Goal: Entertainment & Leisure: Consume media (video, audio)

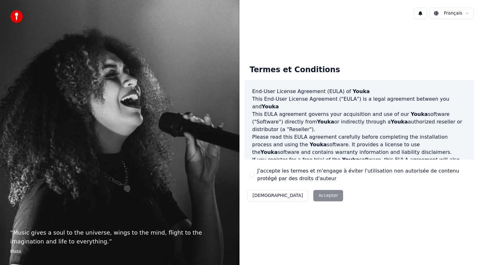
click at [254, 174] on button "J'accepte les termes et m'engage à éviter l'utilisation non autorisée de conten…" at bounding box center [251, 174] width 5 height 5
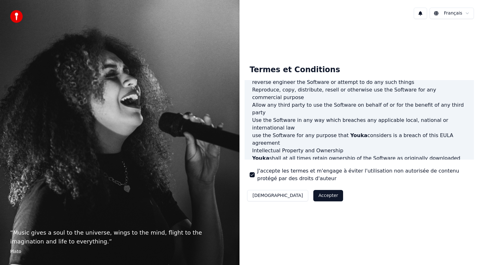
scroll to position [338, 0]
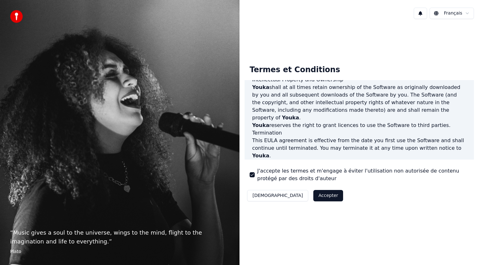
click at [313, 193] on button "Accepter" at bounding box center [328, 195] width 30 height 11
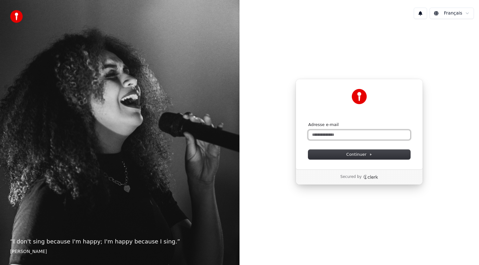
click at [352, 134] on input "Adresse e-mail" at bounding box center [359, 134] width 102 height 9
click at [354, 154] on span "Continuer" at bounding box center [359, 155] width 26 height 6
type input "**********"
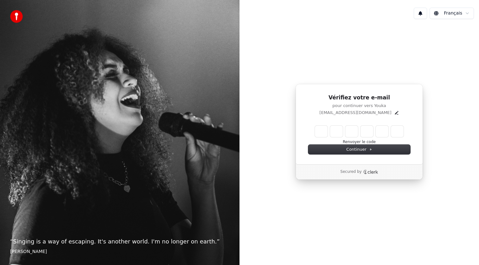
click at [324, 132] on input "Enter verification code" at bounding box center [359, 131] width 89 height 11
paste input "******"
type input "******"
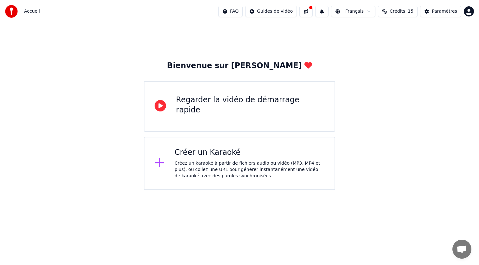
click at [242, 163] on div "Créez un karaoké à partir de fichiers audio ou vidéo (MP3, MP4 et plus), ou col…" at bounding box center [249, 169] width 150 height 19
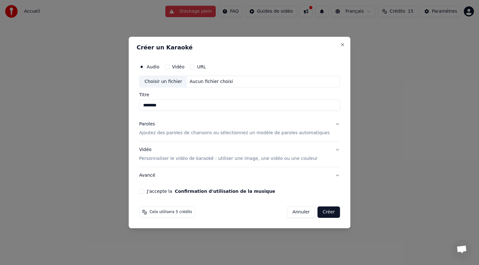
type input "********"
click at [233, 134] on p "Ajoutez des paroles de chansons ou sélectionnez un modèle de paroles automatiqu…" at bounding box center [234, 133] width 191 height 6
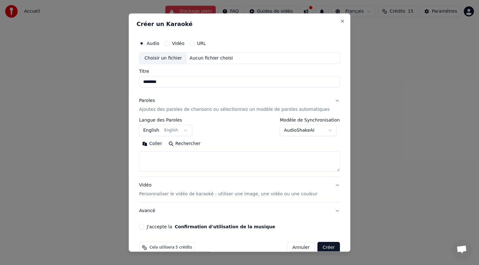
click at [179, 130] on body "**********" at bounding box center [239, 95] width 479 height 190
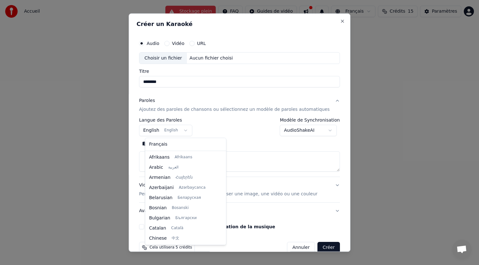
scroll to position [51, 0]
select select "**"
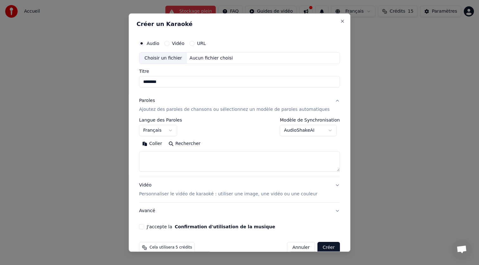
click at [174, 154] on textarea at bounding box center [239, 162] width 201 height 20
click at [299, 130] on body "**********" at bounding box center [239, 95] width 479 height 190
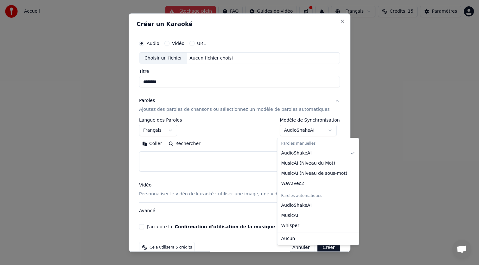
click at [196, 156] on body "**********" at bounding box center [239, 95] width 479 height 190
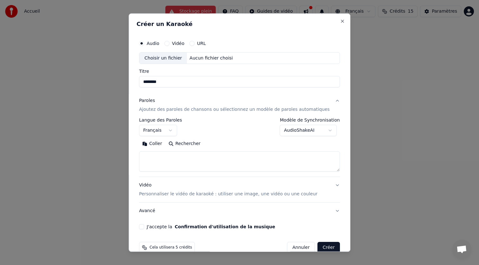
click at [176, 156] on textarea at bounding box center [239, 162] width 201 height 20
paste textarea "**********"
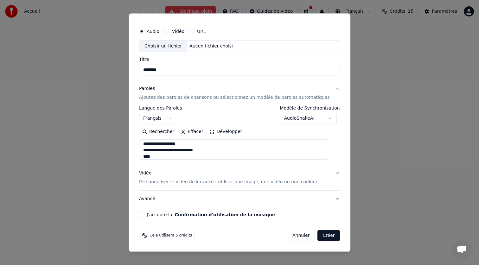
type textarea "**********"
click at [244, 183] on p "Personnaliser le vidéo de karaoké : utiliser une image, une vidéo ou une couleur" at bounding box center [228, 182] width 178 height 6
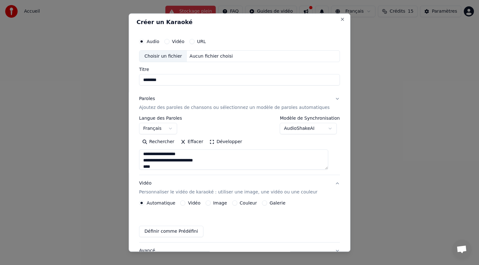
scroll to position [0, 0]
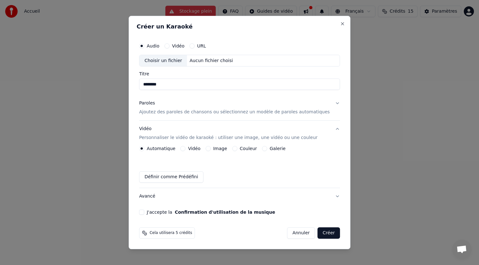
click at [186, 148] on button "Vidéo" at bounding box center [182, 148] width 5 height 5
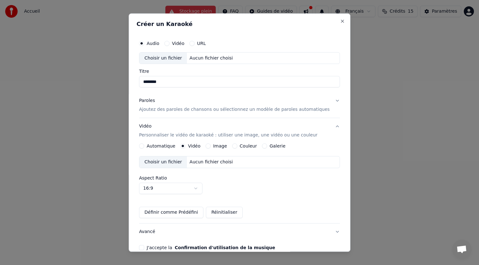
click at [194, 180] on label "Aspect Ratio" at bounding box center [239, 178] width 201 height 4
click at [189, 190] on body "Accueil Stockage plein FAQ Guides de vidéo Français Crédits 15 Paramètres Bienv…" at bounding box center [239, 95] width 479 height 190
click at [261, 184] on body "Accueil Stockage plein FAQ Guides de vidéo Français Crédits 15 Paramètres Bienv…" at bounding box center [239, 95] width 479 height 190
click at [180, 158] on div "Choisir un fichier" at bounding box center [162, 162] width 47 height 11
click at [211, 146] on button "Image" at bounding box center [207, 146] width 5 height 5
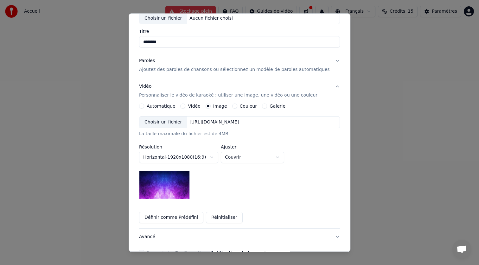
scroll to position [40, 0]
click at [173, 122] on div "Choisir un fichier" at bounding box center [162, 122] width 47 height 11
click at [169, 123] on div "Choisir un fichier" at bounding box center [162, 122] width 47 height 11
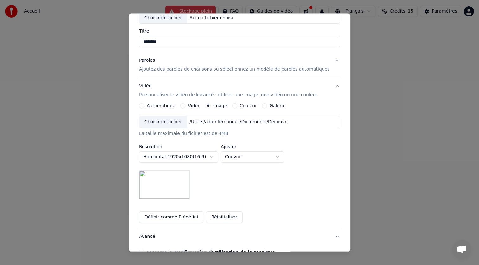
scroll to position [78, 0]
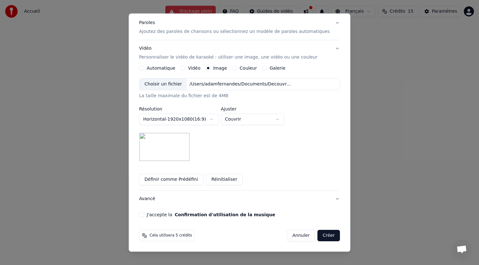
click at [144, 215] on button "J'accepte la Confirmation d'utilisation de la musique" at bounding box center [141, 214] width 5 height 5
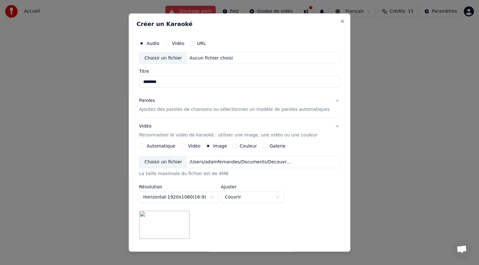
click at [197, 109] on p "Ajoutez des paroles de chansons ou sélectionnez un modèle de paroles automatiqu…" at bounding box center [234, 110] width 191 height 6
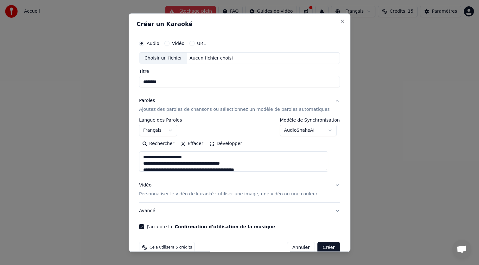
click at [167, 58] on div "Choisir un fichier" at bounding box center [162, 58] width 47 height 11
type input "**********"
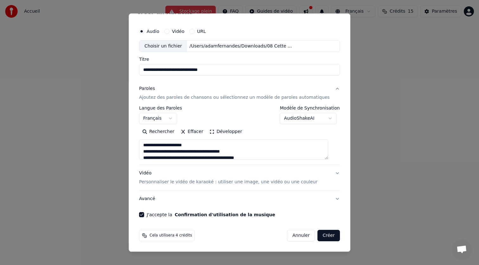
click at [326, 235] on button "Créer" at bounding box center [329, 235] width 22 height 11
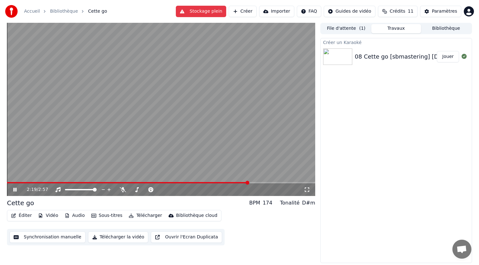
click at [357, 29] on button "File d'attente ( 1 )" at bounding box center [346, 28] width 50 height 9
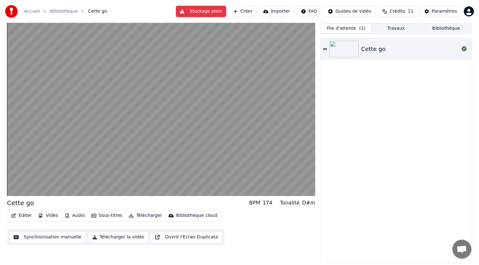
click at [213, 10] on button "Stockage plein" at bounding box center [201, 11] width 50 height 11
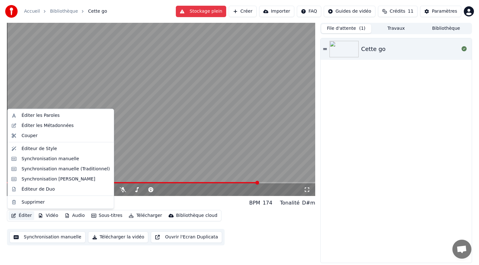
click at [21, 215] on button "Éditer" at bounding box center [22, 215] width 26 height 9
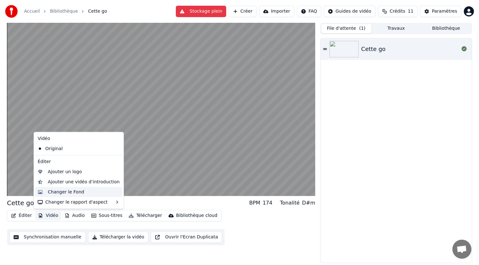
click at [77, 195] on div "Changer le Fond" at bounding box center [66, 192] width 36 height 6
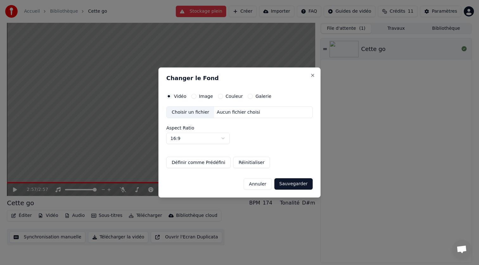
click at [262, 185] on button "Annuler" at bounding box center [257, 183] width 28 height 11
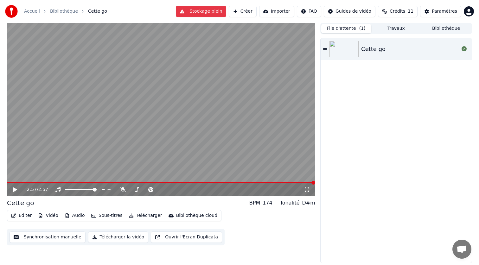
click at [80, 183] on div "2:57 / 2:57" at bounding box center [161, 189] width 308 height 13
click at [80, 182] on span at bounding box center [161, 182] width 308 height 1
click at [17, 191] on icon at bounding box center [19, 189] width 15 height 5
click at [7, 183] on span at bounding box center [8, 182] width 2 height 1
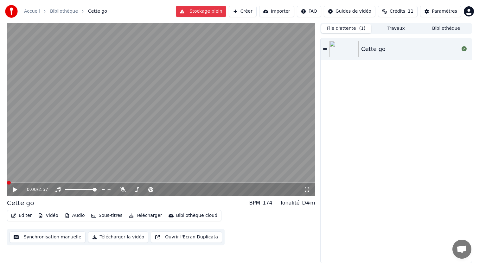
click at [14, 191] on icon at bounding box center [15, 189] width 4 height 4
click at [38, 181] on span at bounding box center [37, 183] width 4 height 4
click at [128, 182] on span at bounding box center [161, 182] width 308 height 1
click at [176, 182] on span at bounding box center [161, 182] width 308 height 1
click at [209, 183] on span at bounding box center [161, 182] width 308 height 1
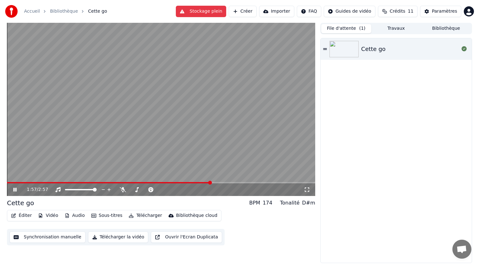
click at [236, 181] on video at bounding box center [161, 109] width 308 height 173
click at [248, 183] on span at bounding box center [161, 182] width 308 height 1
click at [187, 153] on video at bounding box center [161, 109] width 308 height 173
click at [50, 216] on button "Vidéo" at bounding box center [47, 215] width 25 height 9
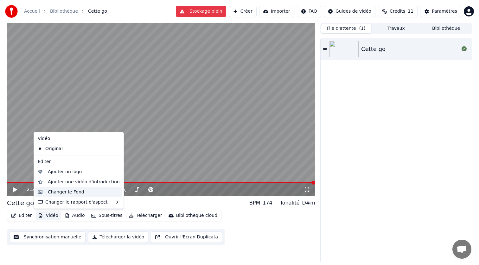
click at [71, 194] on div "Changer le Fond" at bounding box center [66, 192] width 36 height 6
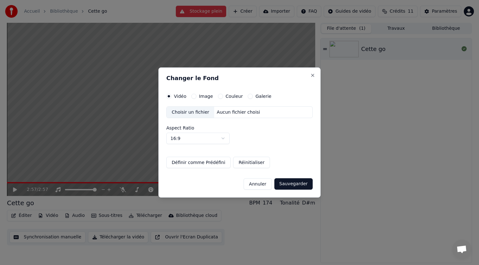
click at [193, 120] on div "Choisir un fichier Aucun fichier choisi Aspect Ratio 16:9 **** **** *** *** ***" at bounding box center [239, 125] width 146 height 38
click at [194, 118] on div "Choisir un fichier Aucun fichier choisi Aspect Ratio 16:9 **** **** *** *** ***" at bounding box center [239, 125] width 146 height 38
click at [194, 95] on button "Image" at bounding box center [193, 96] width 5 height 5
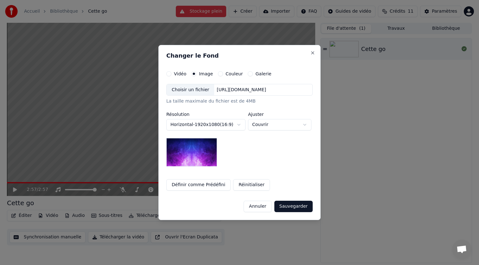
click at [188, 89] on div "Choisir un fichier" at bounding box center [190, 89] width 47 height 11
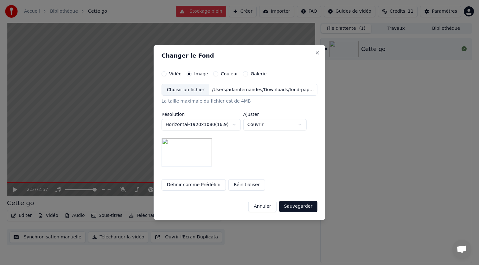
click at [294, 205] on button "Sauvegarder" at bounding box center [298, 206] width 38 height 11
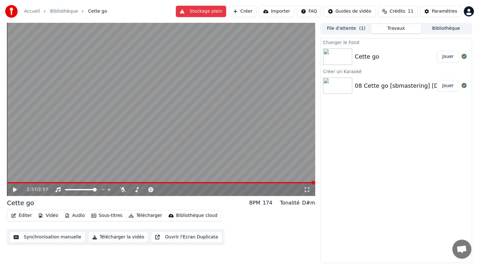
click at [444, 59] on button "Jouer" at bounding box center [448, 56] width 22 height 11
click at [16, 190] on icon at bounding box center [14, 190] width 3 height 4
click at [55, 182] on span at bounding box center [31, 182] width 48 height 1
drag, startPoint x: 54, startPoint y: 181, endPoint x: 50, endPoint y: 181, distance: 3.5
click at [50, 181] on video at bounding box center [161, 109] width 308 height 173
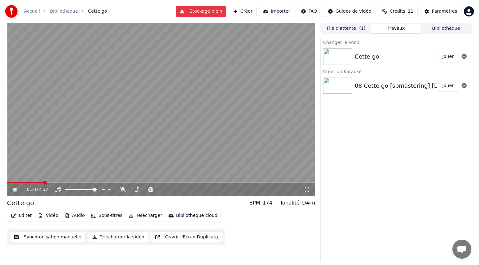
click at [43, 182] on span at bounding box center [25, 182] width 36 height 1
click at [16, 192] on icon at bounding box center [19, 189] width 15 height 5
click at [123, 238] on button "Télécharger la vidéo" at bounding box center [118, 236] width 60 height 11
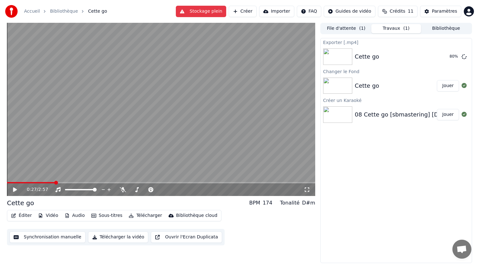
click at [13, 192] on icon at bounding box center [15, 189] width 4 height 4
click at [447, 54] on button "Afficher" at bounding box center [445, 56] width 28 height 11
click at [15, 191] on icon at bounding box center [19, 189] width 15 height 5
click at [442, 61] on button "Afficher" at bounding box center [445, 56] width 28 height 11
